Goal: Task Accomplishment & Management: Use online tool/utility

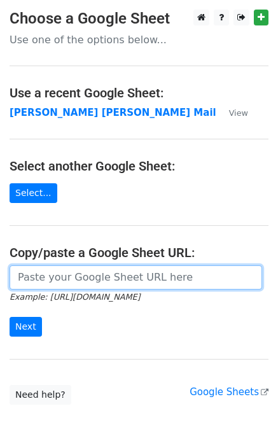
click at [67, 284] on input "url" at bounding box center [136, 277] width 252 height 24
type input "https://docs.google.com/spreadsheets/d/1zUKhxjrhozHMhydIMYEveZTpRvy8Oh7onxeYEfa…"
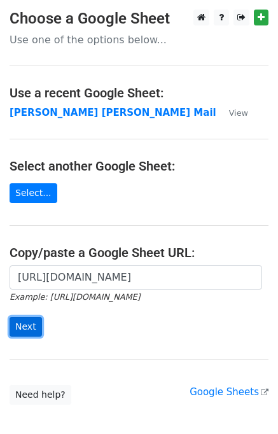
click at [22, 324] on input "Next" at bounding box center [26, 327] width 32 height 20
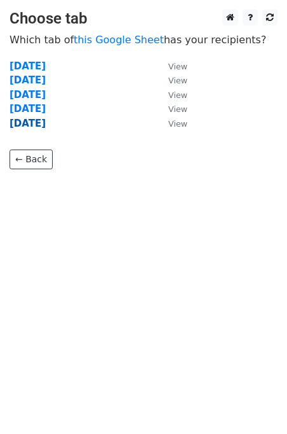
click at [25, 127] on strong "Friday" at bounding box center [28, 123] width 36 height 11
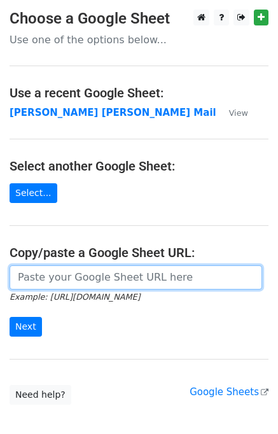
drag, startPoint x: 66, startPoint y: 280, endPoint x: 74, endPoint y: 276, distance: 8.8
click at [66, 280] on input "url" at bounding box center [136, 277] width 252 height 24
click at [120, 276] on input "url" at bounding box center [136, 277] width 252 height 24
type input "https://docs.google.com/spreadsheets/d/1zUKhxjrhozHMhydIMYEveZTpRvy8Oh7onxeYEfa…"
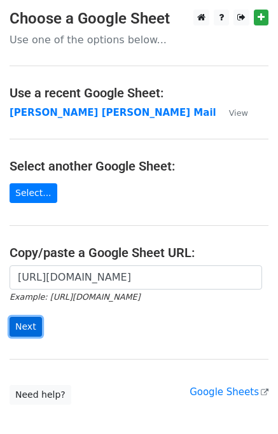
click at [32, 317] on input "Next" at bounding box center [26, 327] width 32 height 20
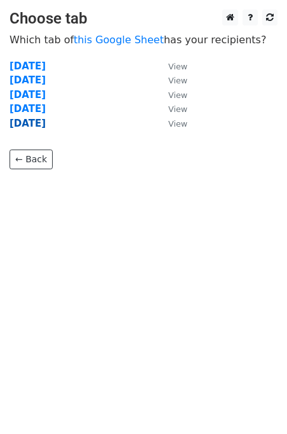
click at [24, 123] on strong "[DATE]" at bounding box center [28, 123] width 36 height 11
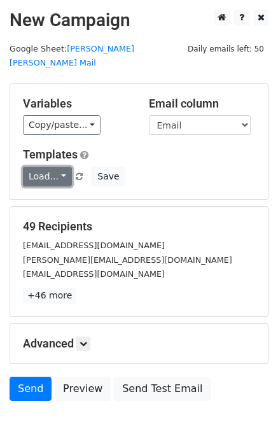
click at [37, 168] on link "Load..." at bounding box center [47, 177] width 49 height 20
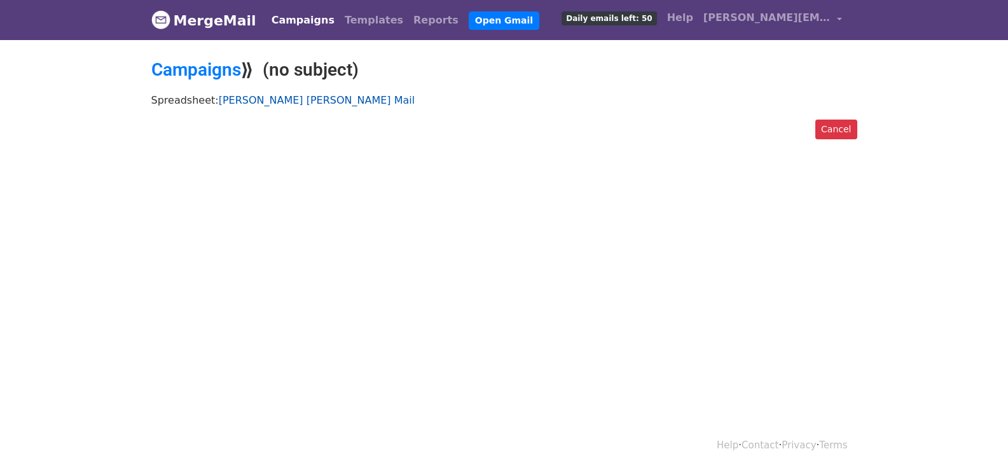
click at [234, 102] on link "[PERSON_NAME] [PERSON_NAME] Mail" at bounding box center [317, 100] width 196 height 12
